Goal: Navigation & Orientation: Go to known website

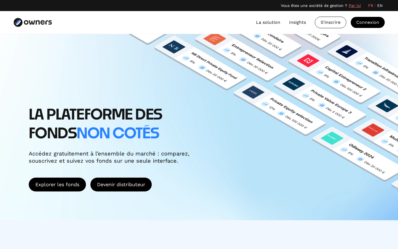
click at [379, 6] on link "EN" at bounding box center [379, 6] width 5 height 6
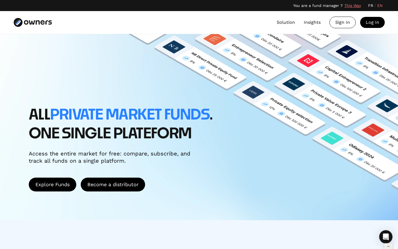
click at [371, 5] on link "FR" at bounding box center [370, 6] width 5 height 6
